Goal: Task Accomplishment & Management: Use online tool/utility

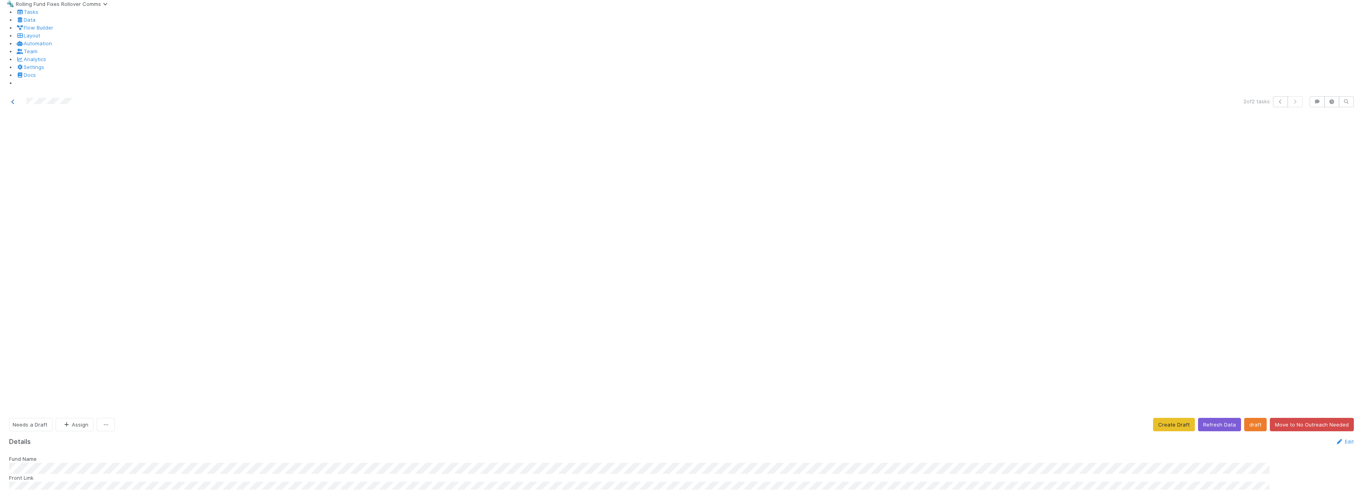
click at [11, 98] on link at bounding box center [13, 102] width 8 height 8
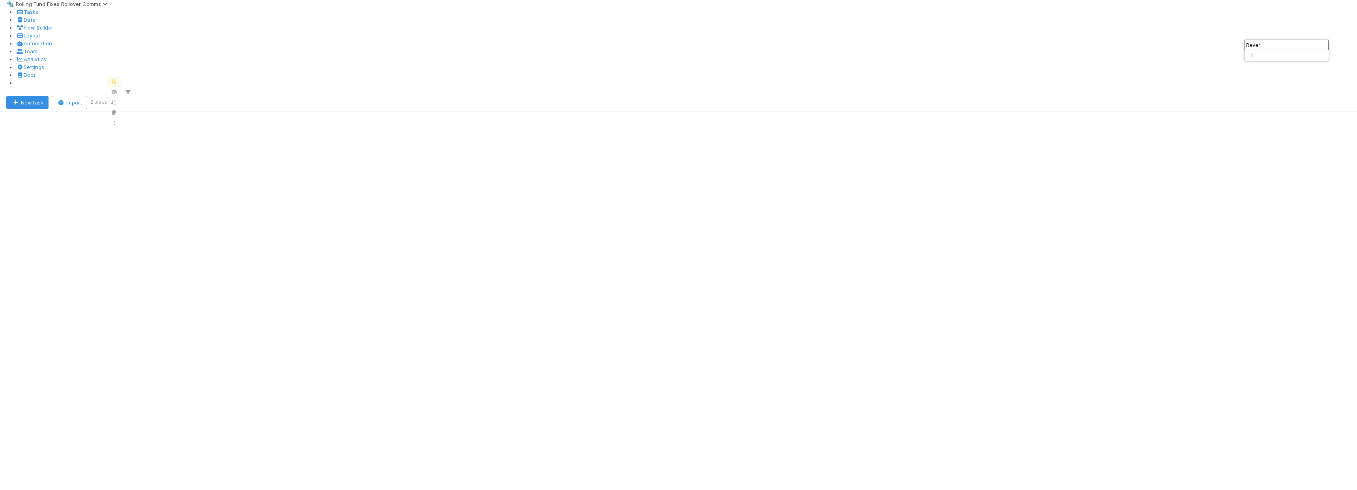
scroll to position [402, 1245]
click at [1287, 47] on input "Rever" at bounding box center [1287, 45] width 84 height 10
type input "wuri"
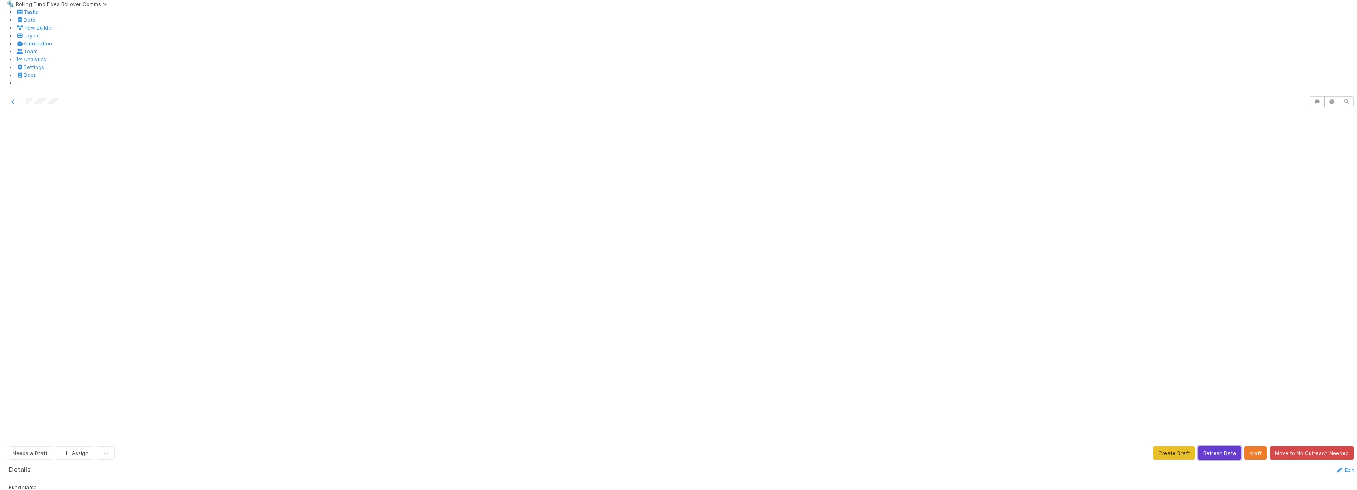
click at [1218, 447] on button "Refresh Data" at bounding box center [1219, 453] width 43 height 13
